Goal: Transaction & Acquisition: Purchase product/service

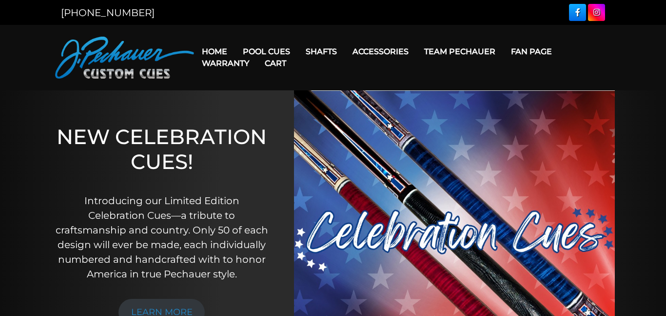
click at [263, 53] on link "Cart" at bounding box center [275, 63] width 37 height 25
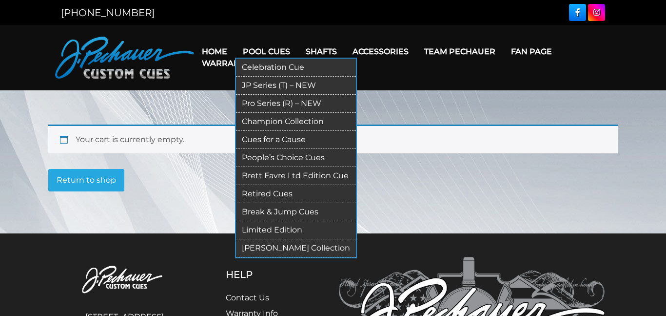
click at [271, 49] on link "Pool Cues" at bounding box center [266, 51] width 63 height 25
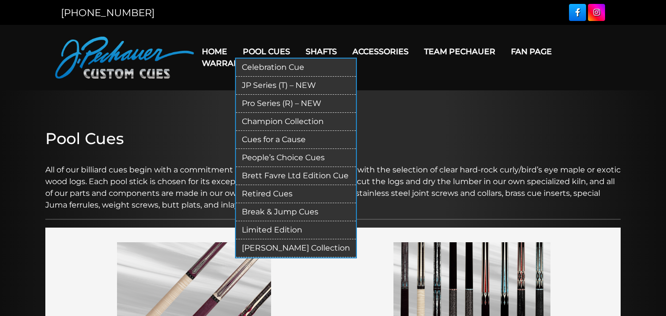
click at [262, 122] on link "Champion Collection" at bounding box center [296, 122] width 120 height 18
click at [257, 104] on link "Pro Series (R) – NEW" at bounding box center [296, 104] width 120 height 18
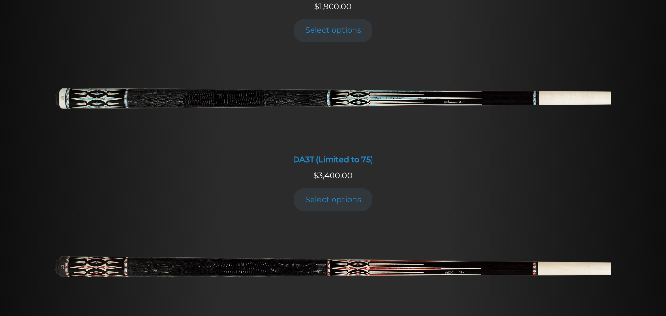
scroll to position [1627, 0]
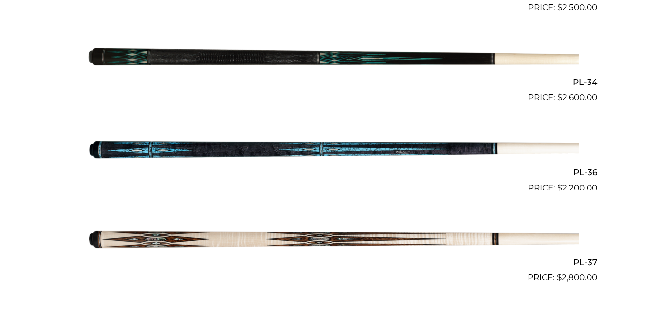
scroll to position [2579, 0]
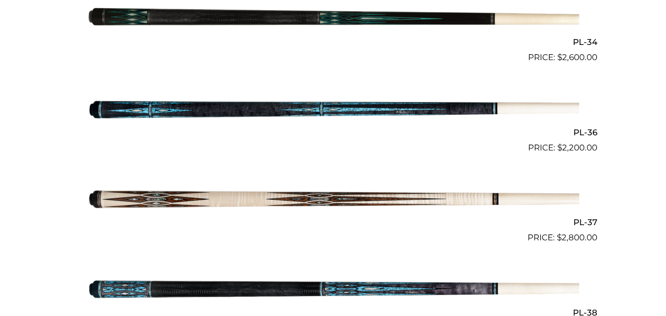
click at [417, 197] on img at bounding box center [333, 199] width 493 height 82
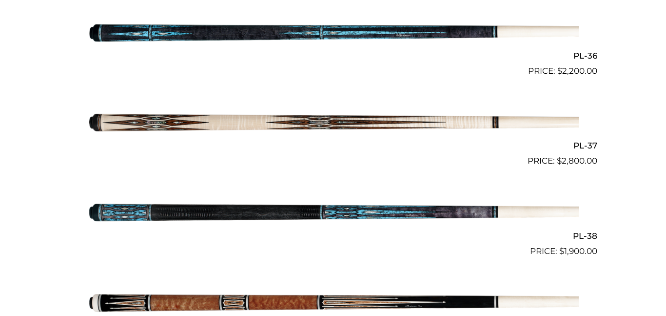
scroll to position [2633, 0]
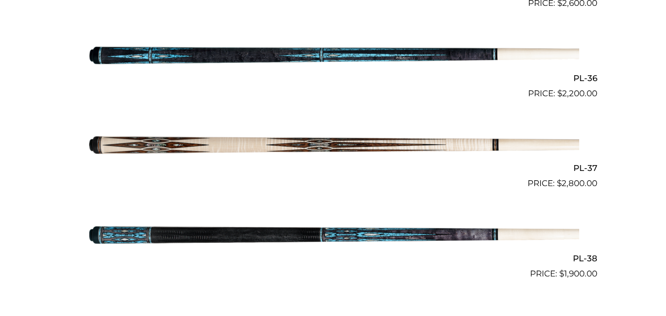
click at [304, 147] on img at bounding box center [333, 145] width 493 height 82
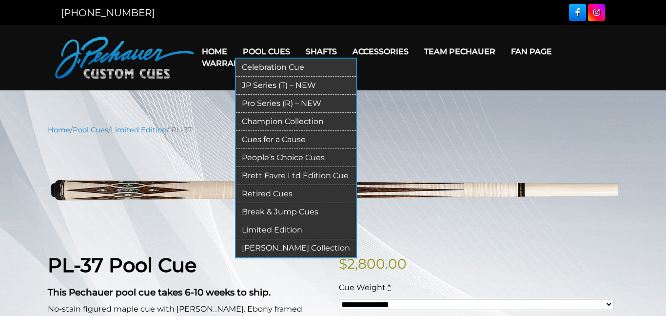
click at [265, 106] on link "Pro Series (R) – NEW" at bounding box center [296, 104] width 120 height 18
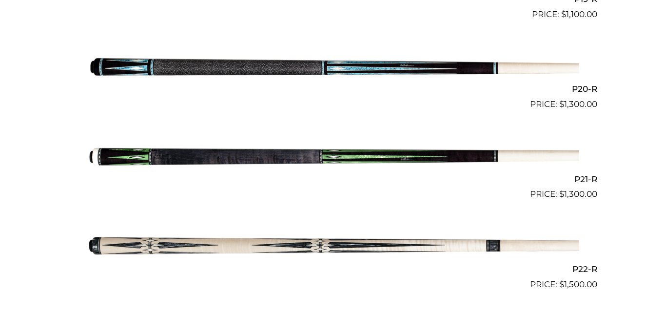
scroll to position [1994, 0]
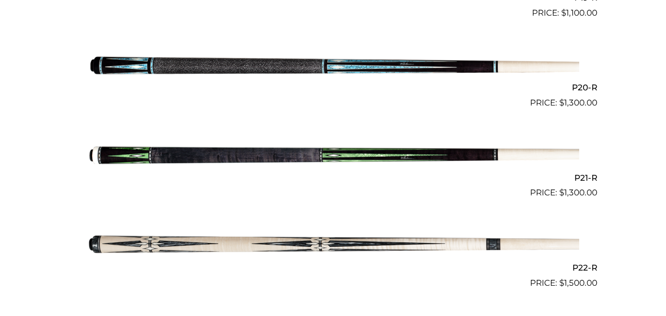
click at [353, 246] on img at bounding box center [333, 244] width 493 height 82
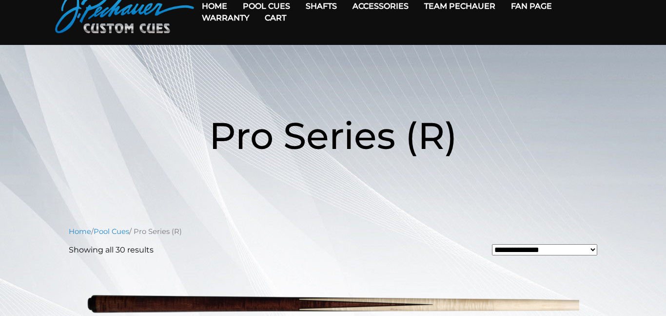
scroll to position [0, 0]
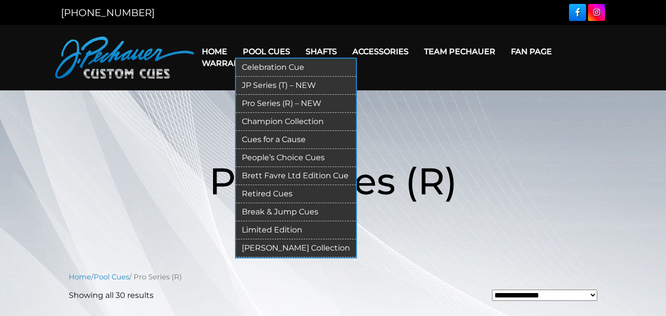
click at [268, 82] on link "JP Series (T) – NEW" at bounding box center [296, 86] width 120 height 18
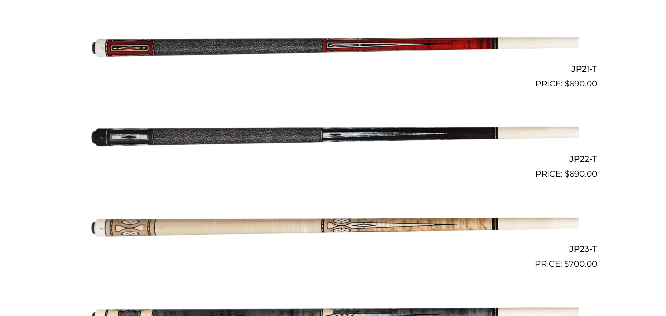
scroll to position [2119, 0]
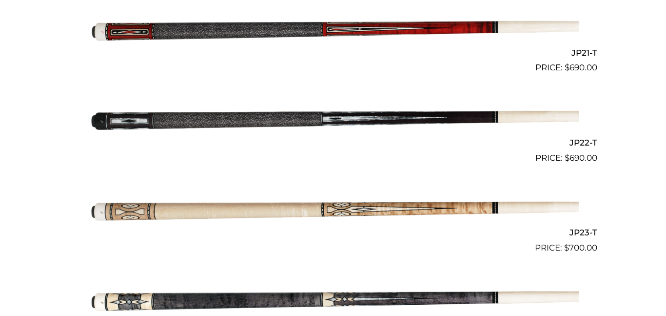
click at [357, 207] on img at bounding box center [333, 209] width 493 height 82
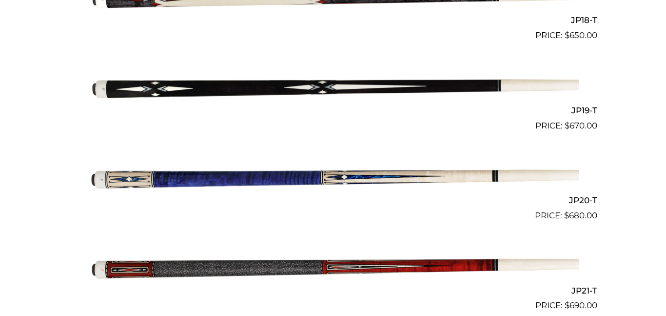
scroll to position [1857, 0]
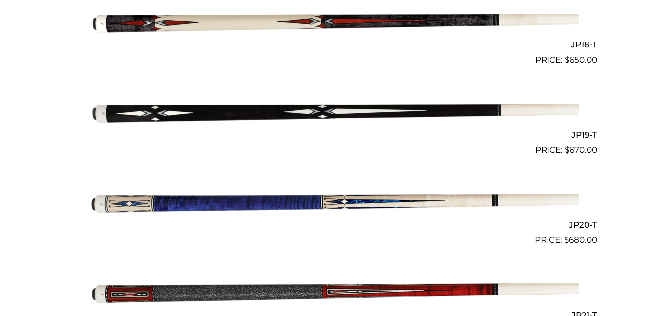
click at [290, 109] on img at bounding box center [333, 111] width 493 height 82
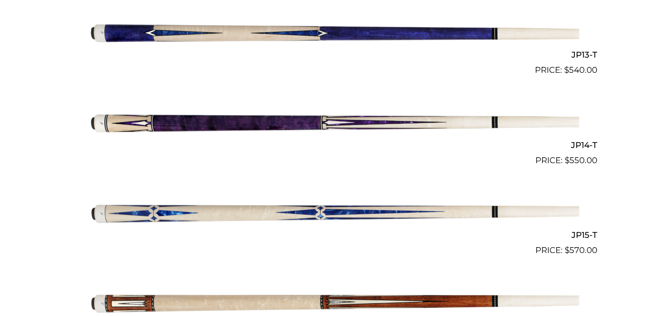
scroll to position [1398, 0]
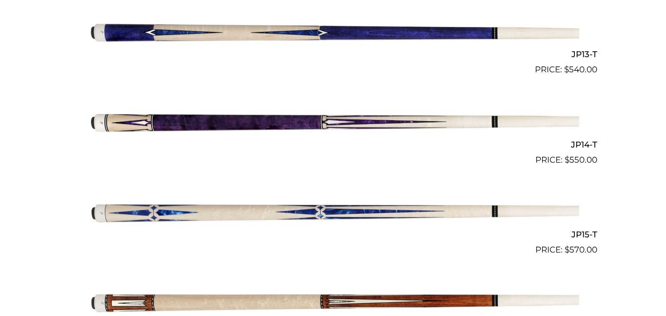
click at [313, 198] on img at bounding box center [333, 211] width 493 height 82
